Goal: Information Seeking & Learning: Find specific fact

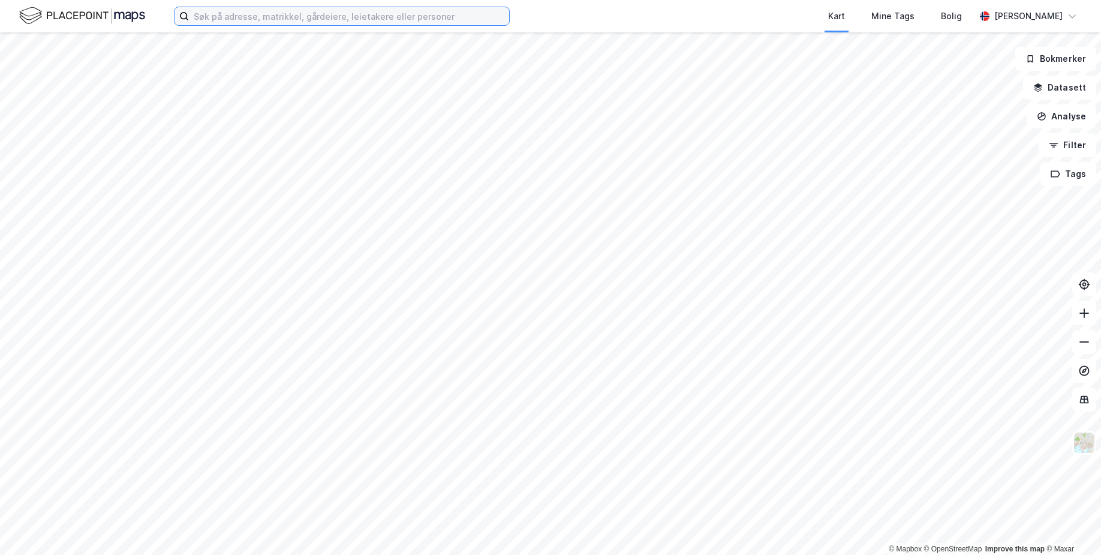
click at [241, 18] on input at bounding box center [349, 16] width 320 height 18
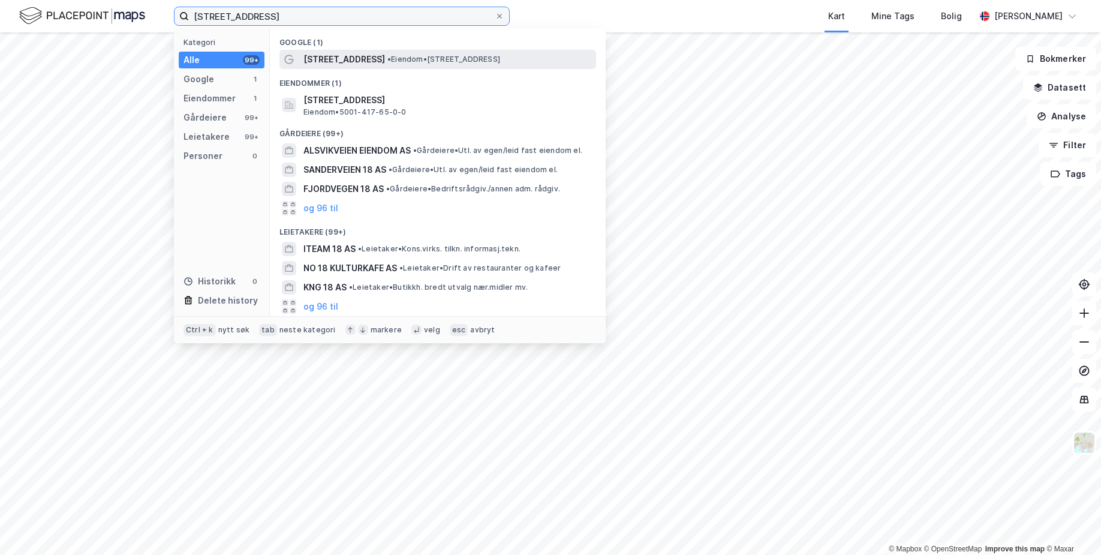
type input "[STREET_ADDRESS]"
click at [332, 56] on span "[STREET_ADDRESS]" at bounding box center [345, 59] width 82 height 14
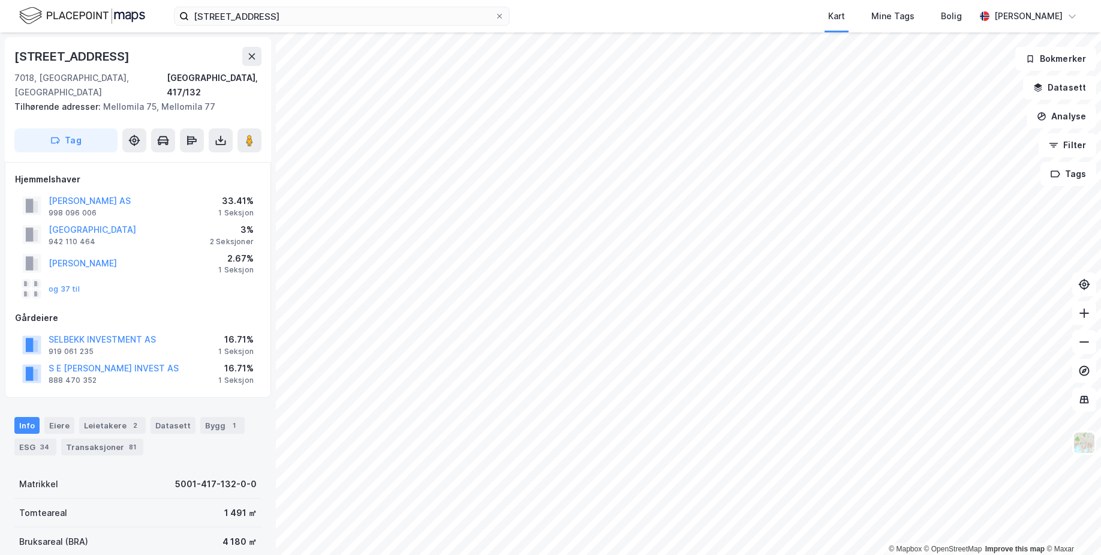
click at [103, 332] on div "SELBEKK INVESTMENT AS" at bounding box center [102, 339] width 107 height 14
click at [0, 0] on button "SELBEKK INVESTMENT AS" at bounding box center [0, 0] width 0 height 0
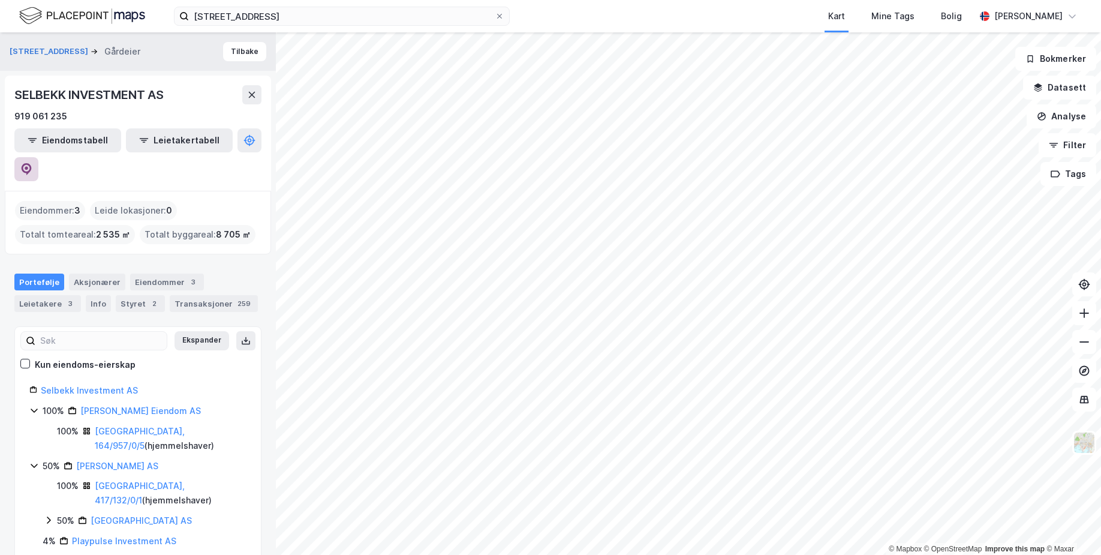
click at [38, 157] on button at bounding box center [26, 169] width 24 height 24
